Goal: Navigation & Orientation: Find specific page/section

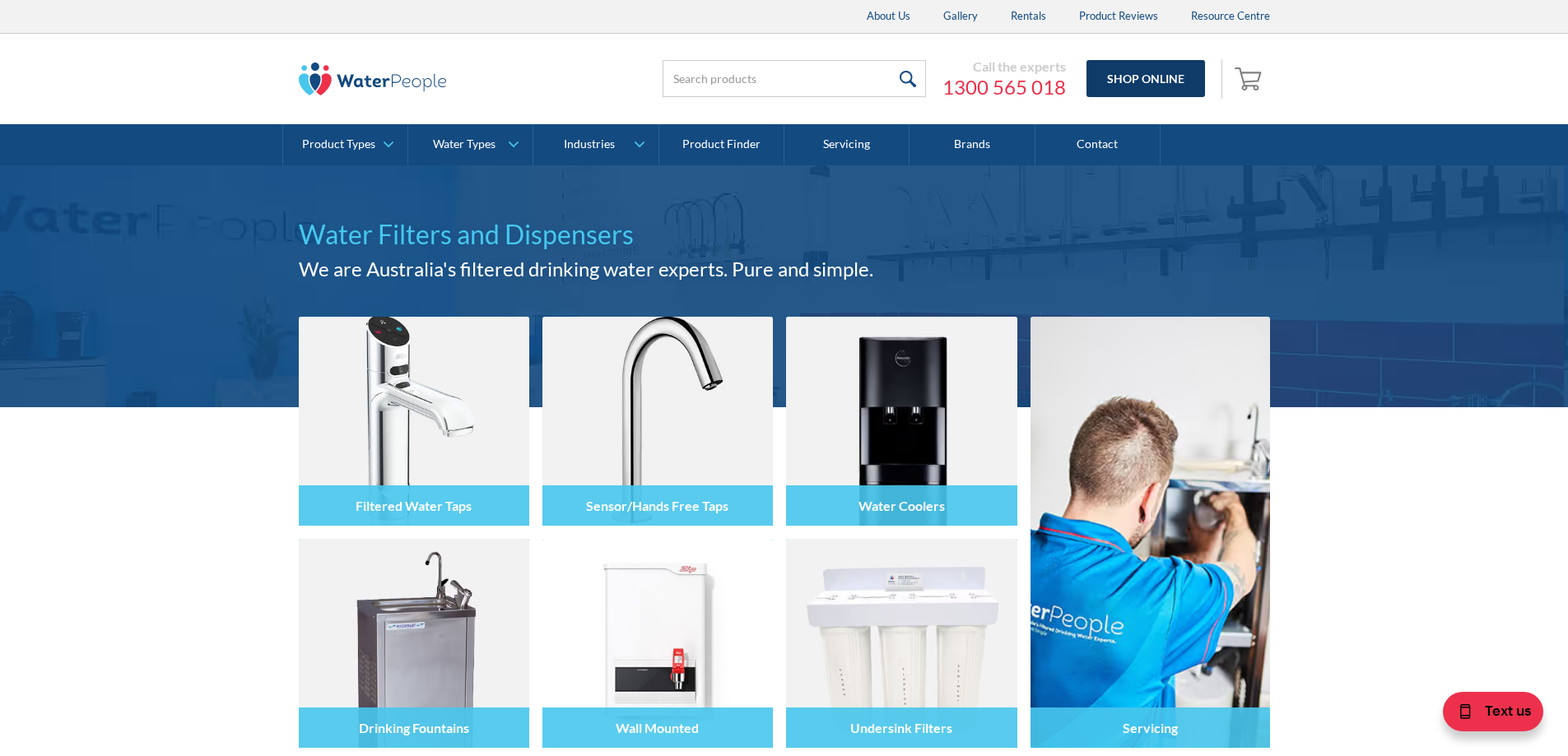
click at [1145, 75] on link "Shop Online" at bounding box center [1146, 78] width 119 height 37
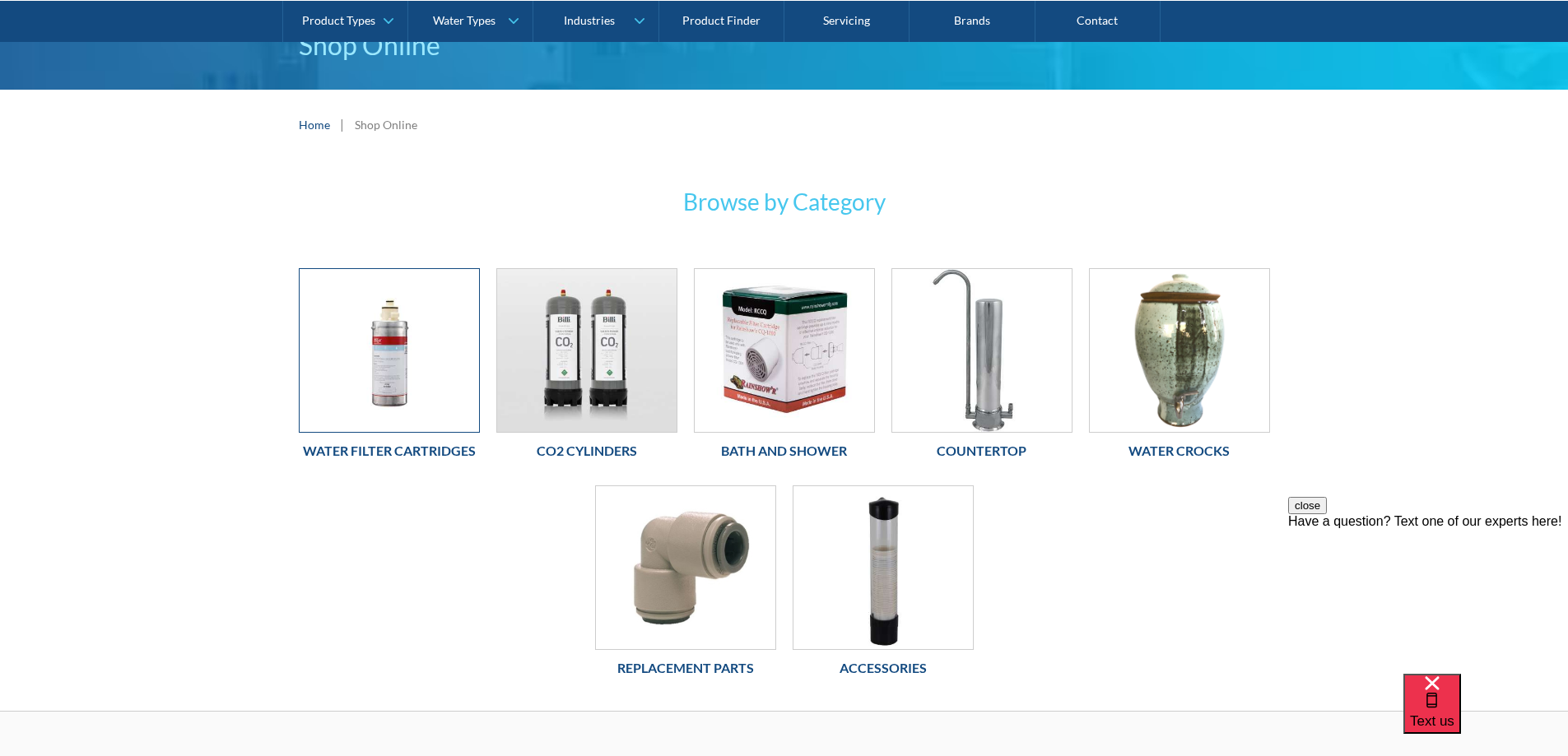
click at [398, 360] on img at bounding box center [389, 350] width 180 height 163
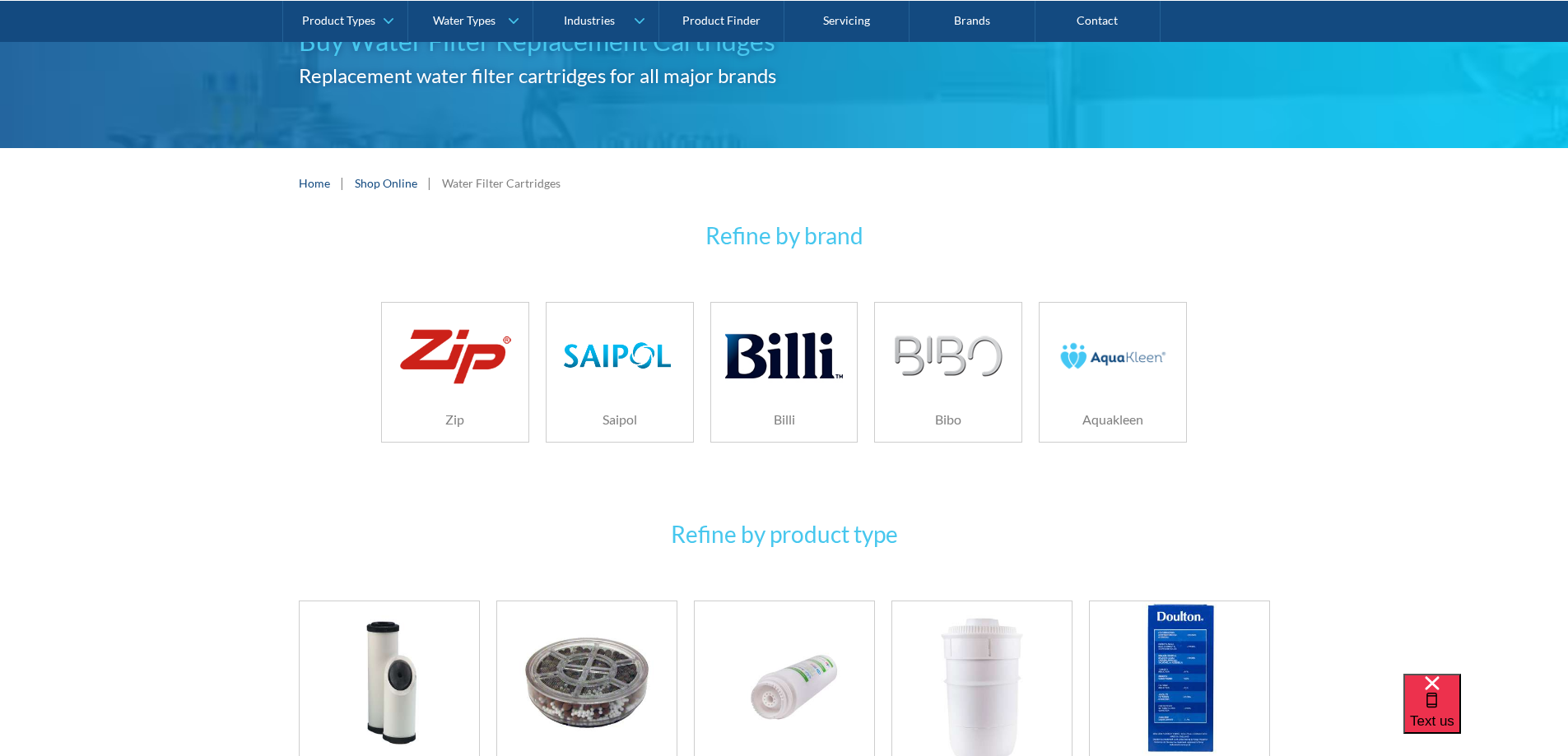
click at [1144, 348] on img at bounding box center [1112, 356] width 117 height 78
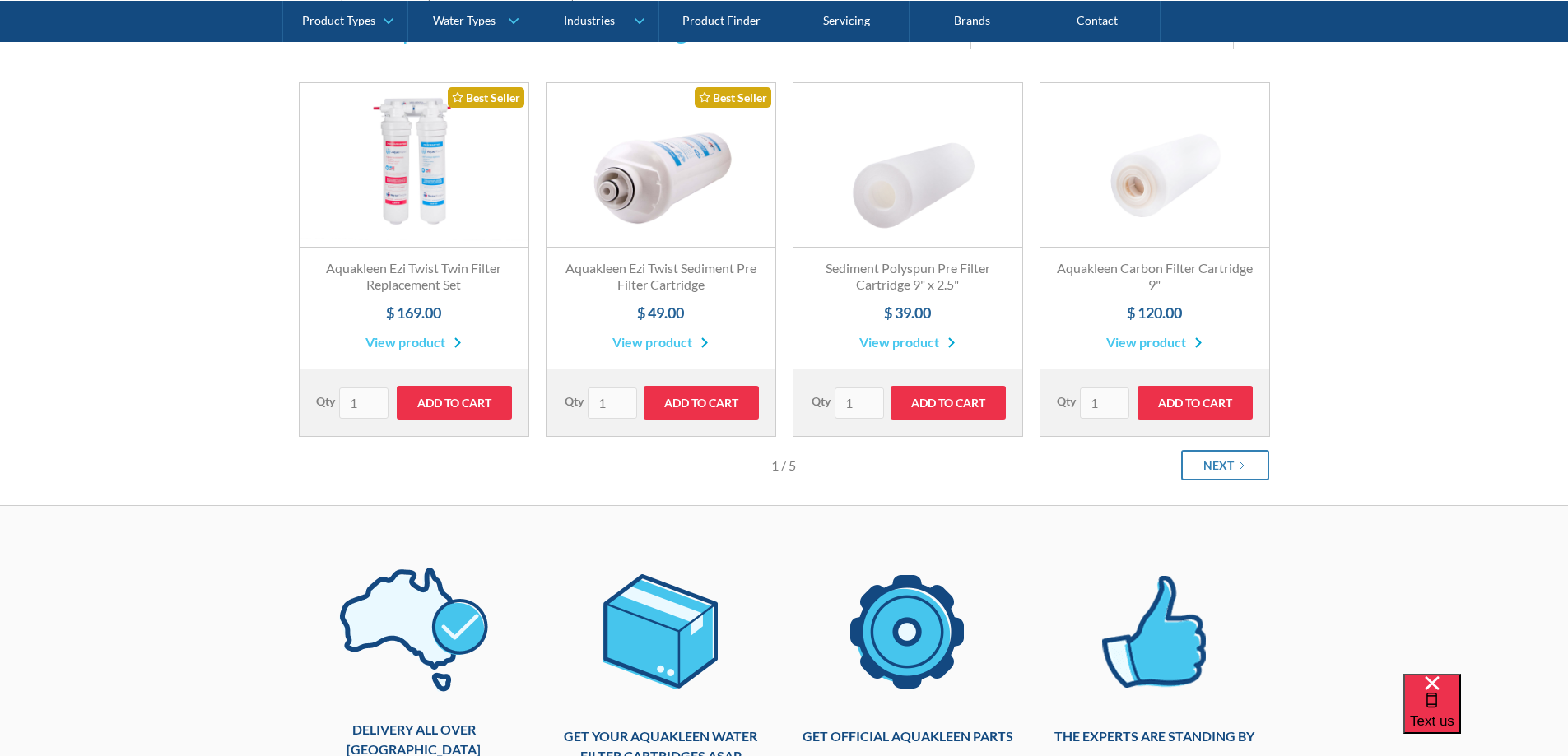
scroll to position [411, 0]
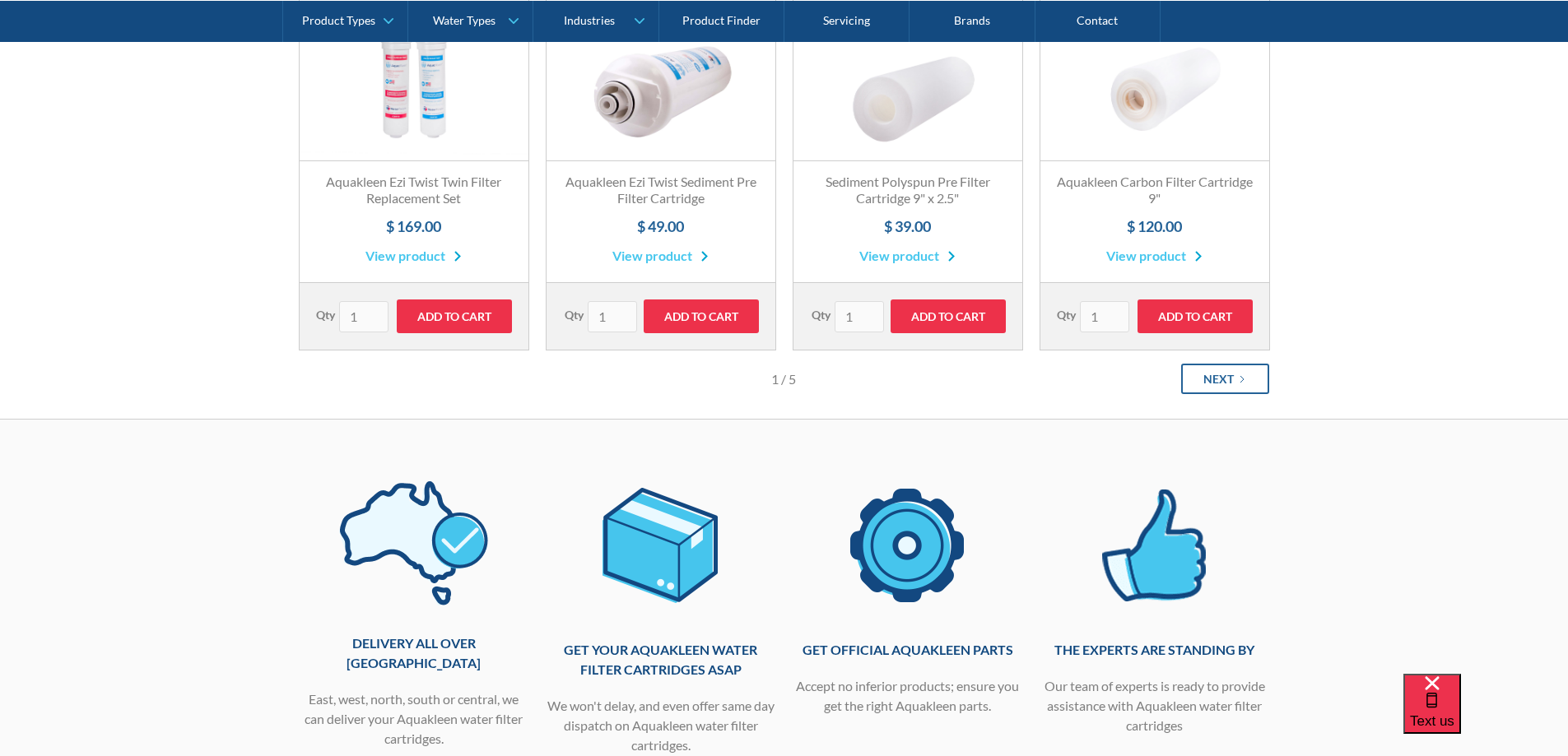
click at [1207, 380] on div "Next" at bounding box center [1218, 379] width 30 height 18
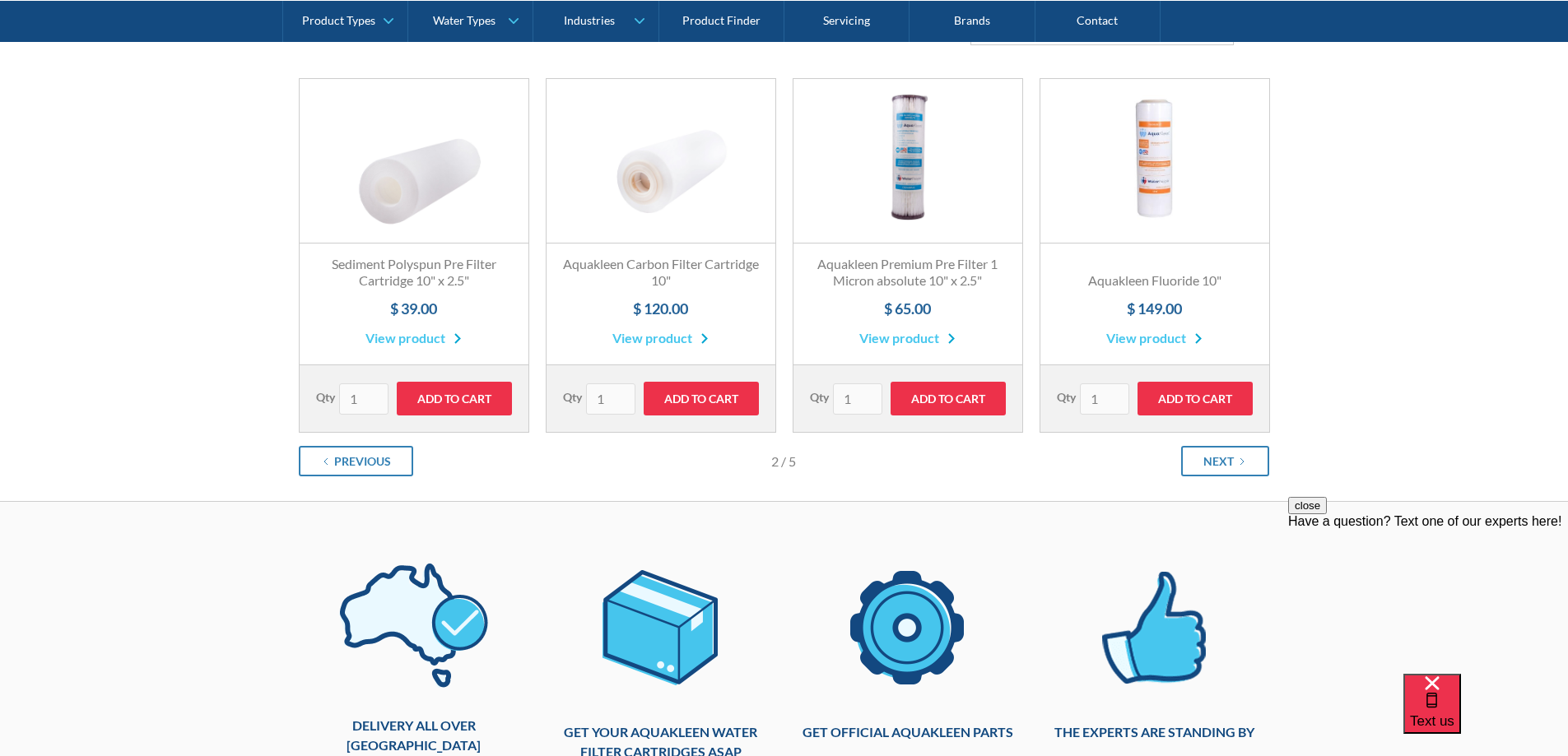
scroll to position [0, 0]
click at [1236, 465] on link "Next" at bounding box center [1226, 461] width 89 height 30
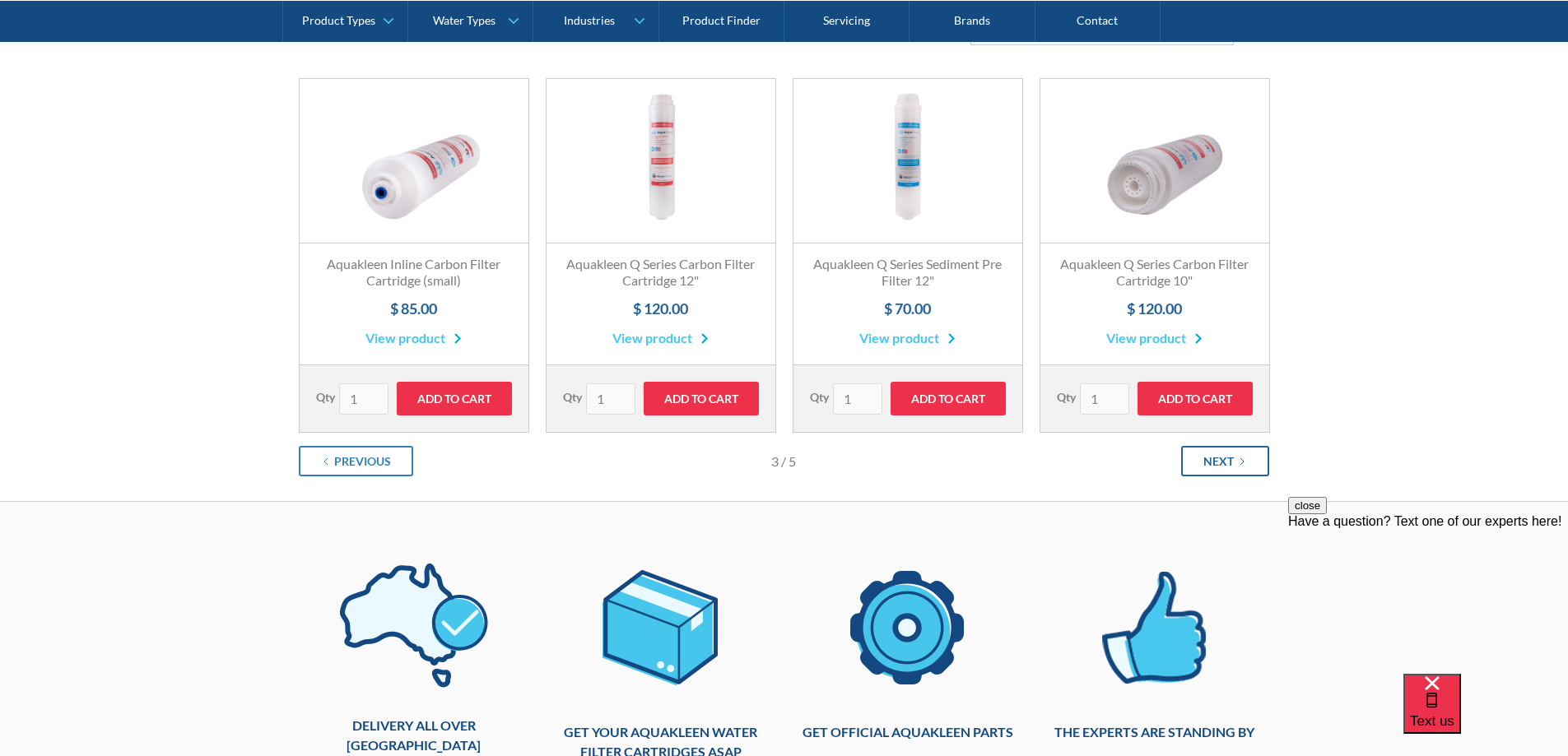
click at [1224, 467] on div "Next" at bounding box center [1218, 461] width 30 height 18
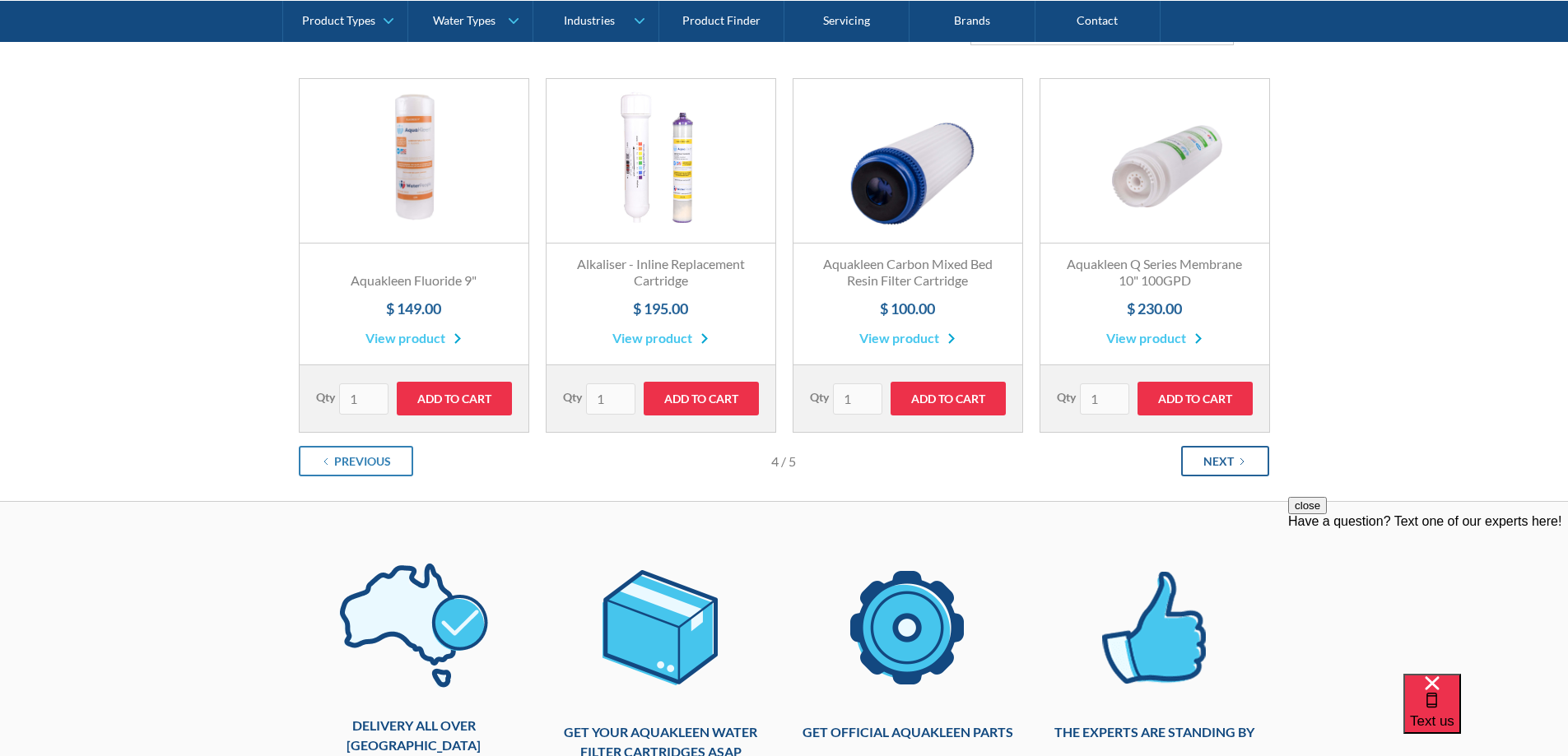
click at [1223, 455] on div "Next" at bounding box center [1218, 461] width 30 height 18
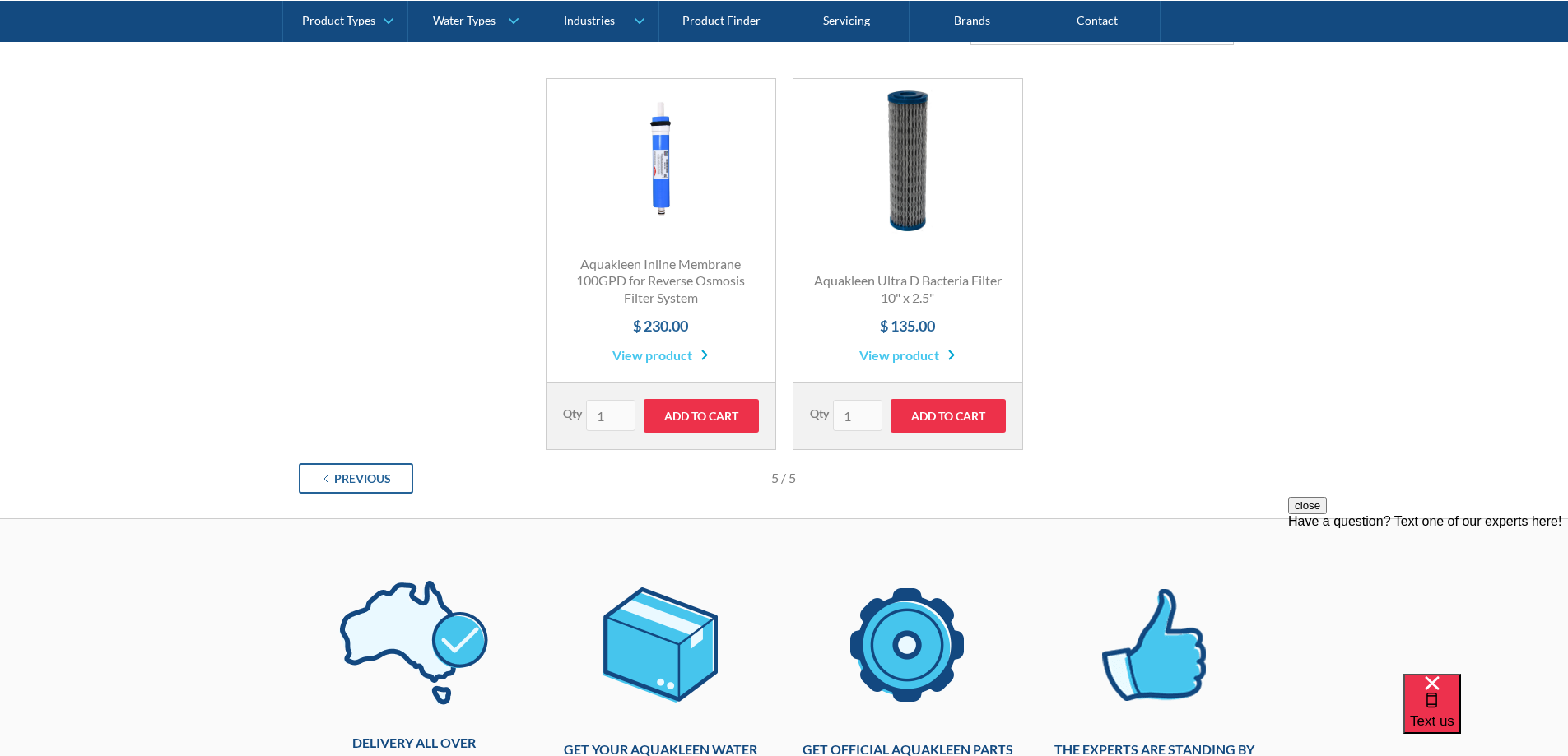
click at [363, 479] on div "Previous" at bounding box center [362, 478] width 57 height 18
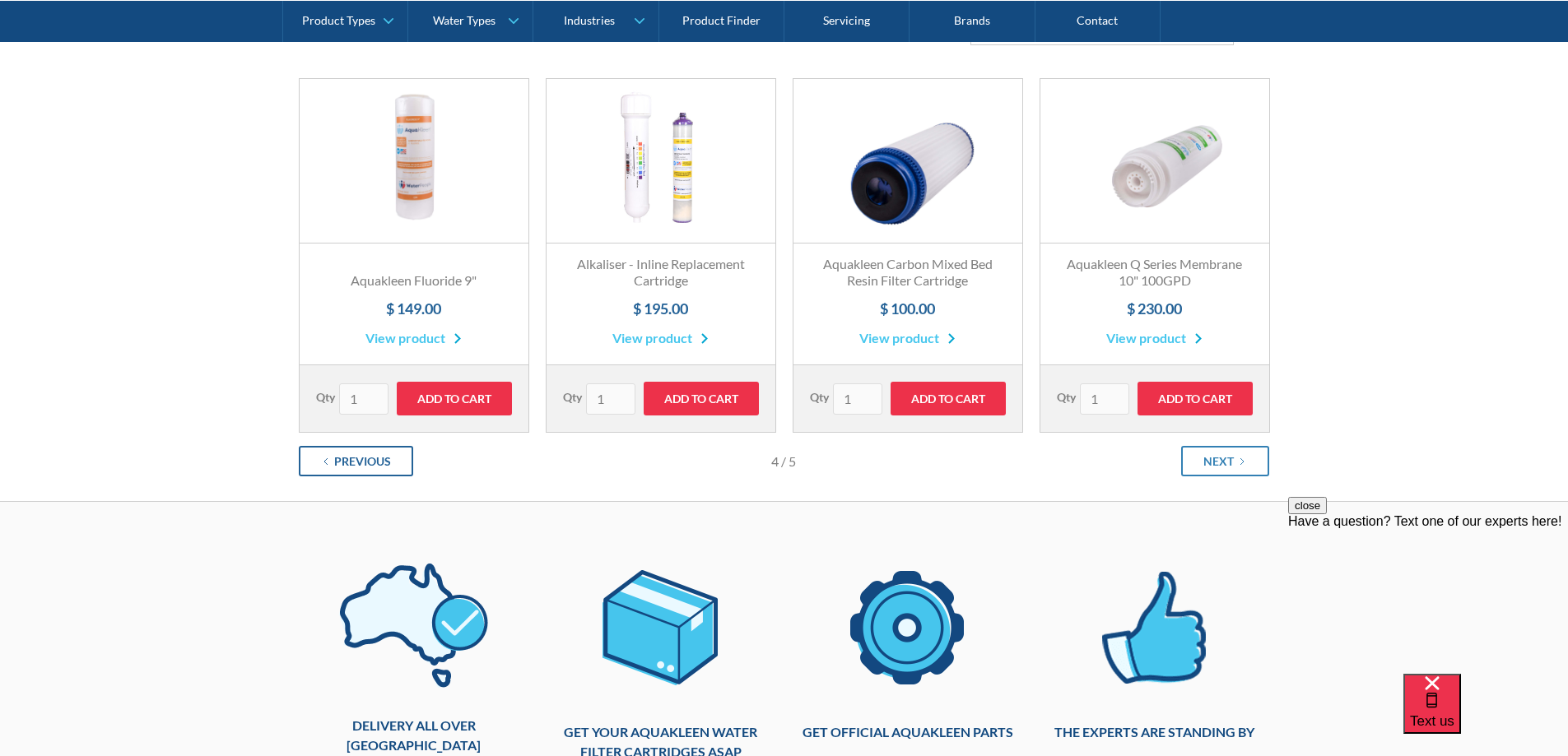
click at [366, 471] on link "Previous" at bounding box center [356, 461] width 114 height 30
